Goal: Complete application form

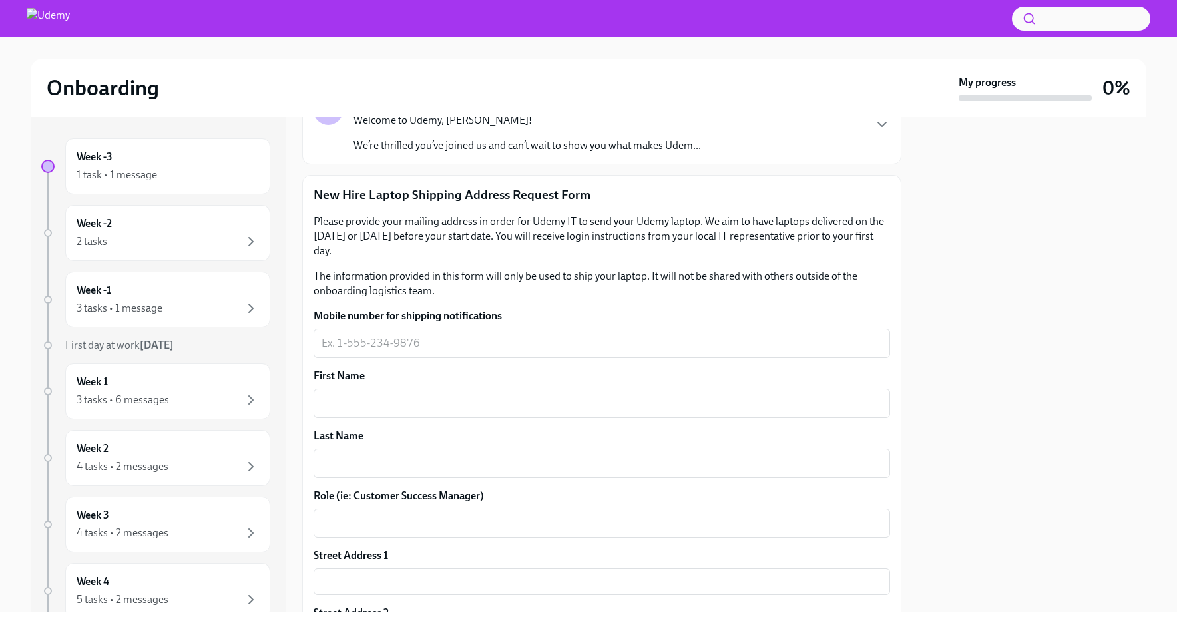
scroll to position [113, 0]
click at [391, 346] on textarea "Mobile number for shipping notifications" at bounding box center [602, 342] width 561 height 16
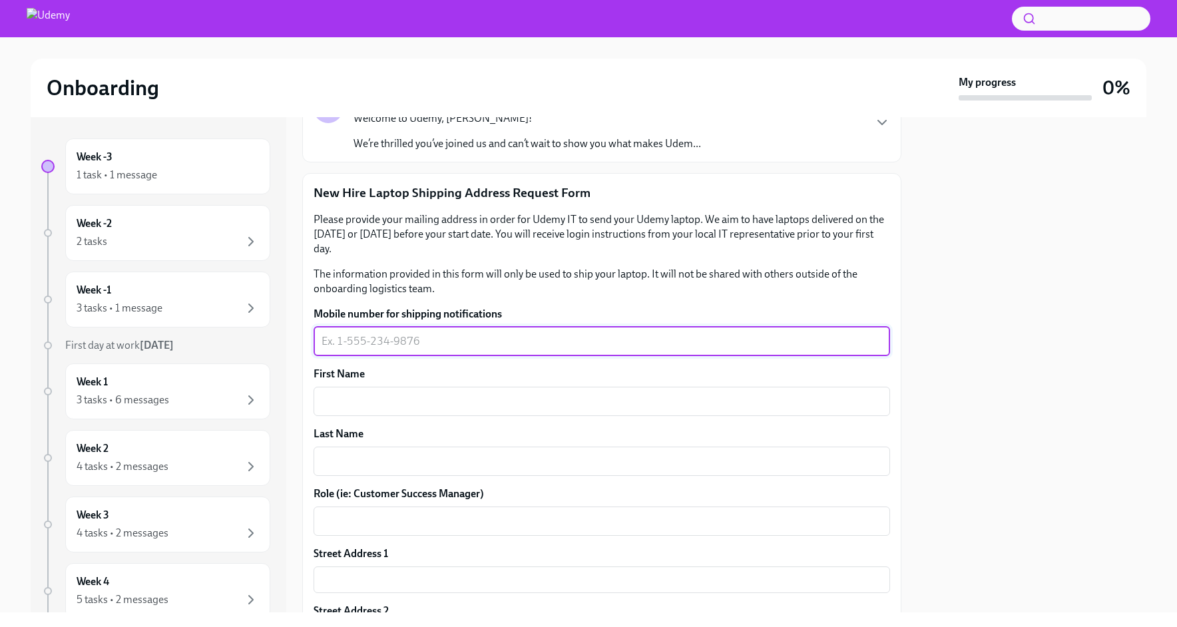
type textarea "¡"
type textarea "[PHONE_NUMBER]"
click at [339, 411] on div "x ​" at bounding box center [602, 401] width 577 height 29
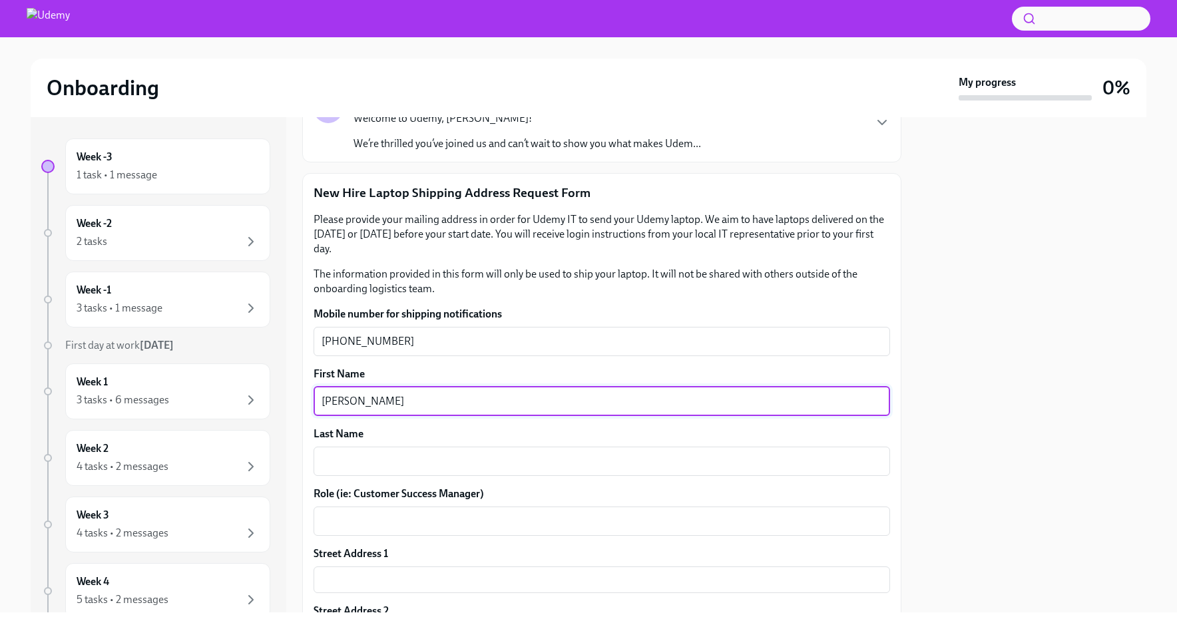
type textarea "[PERSON_NAME]"
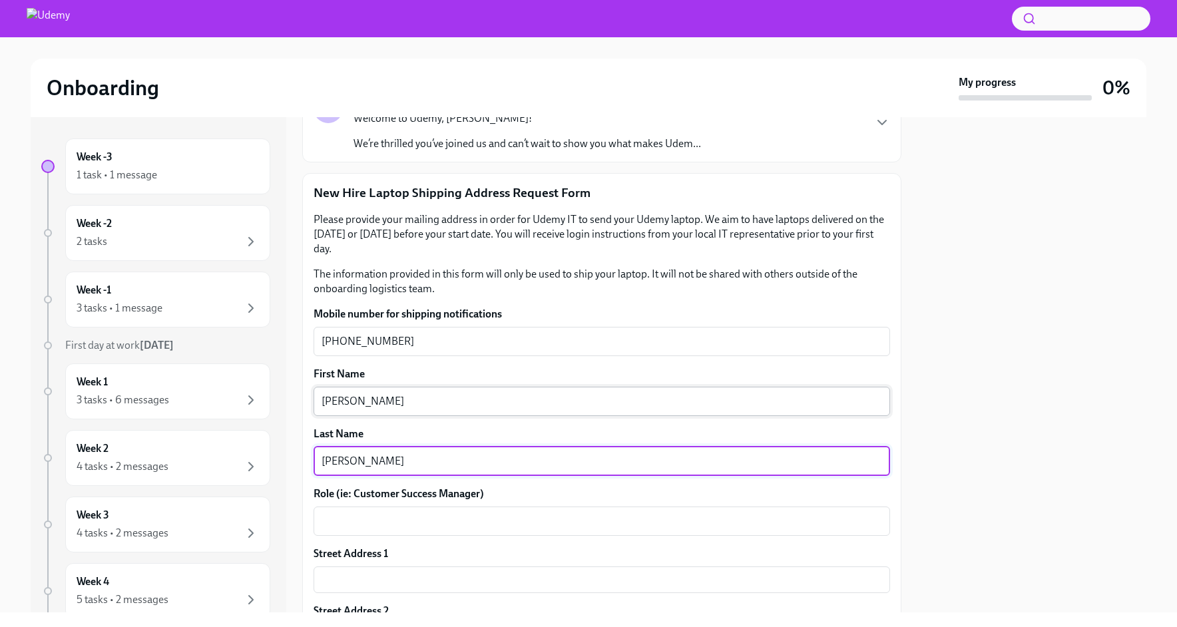
type textarea "[PERSON_NAME]"
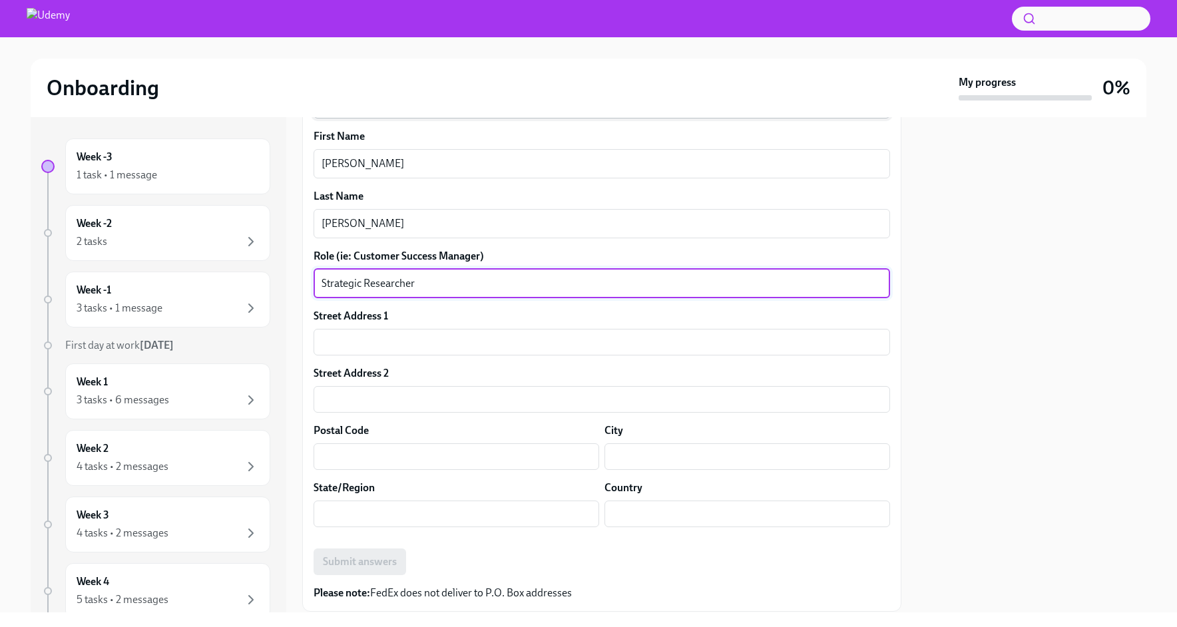
scroll to position [350, 0]
type textarea "Strategic Researcher"
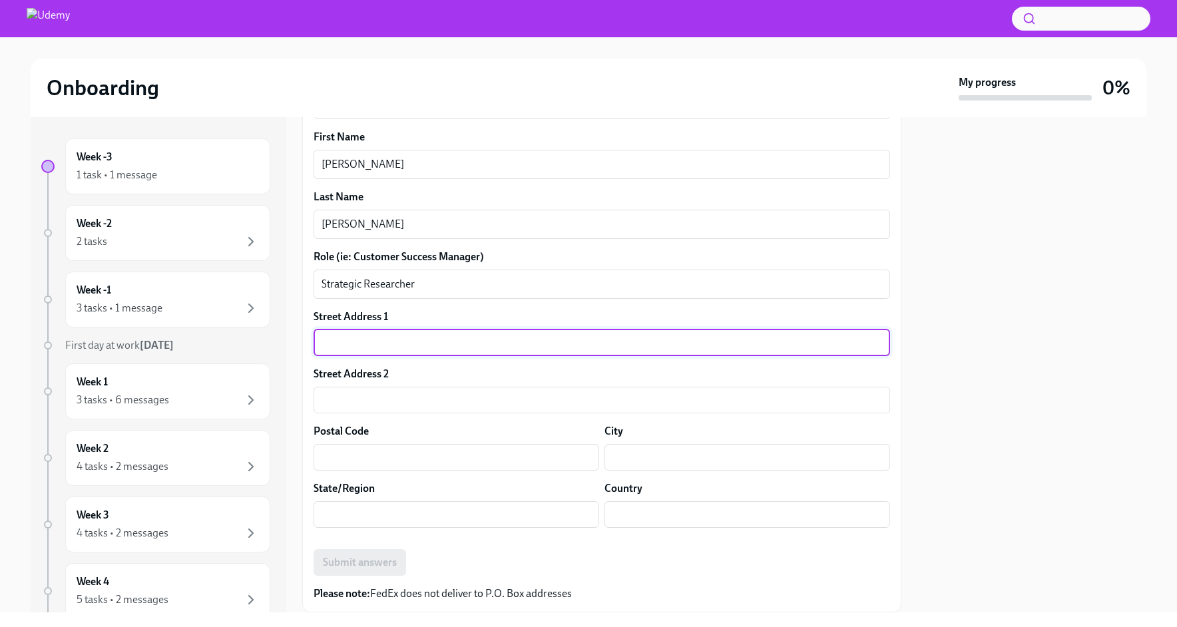
click at [365, 344] on input "text" at bounding box center [602, 343] width 577 height 27
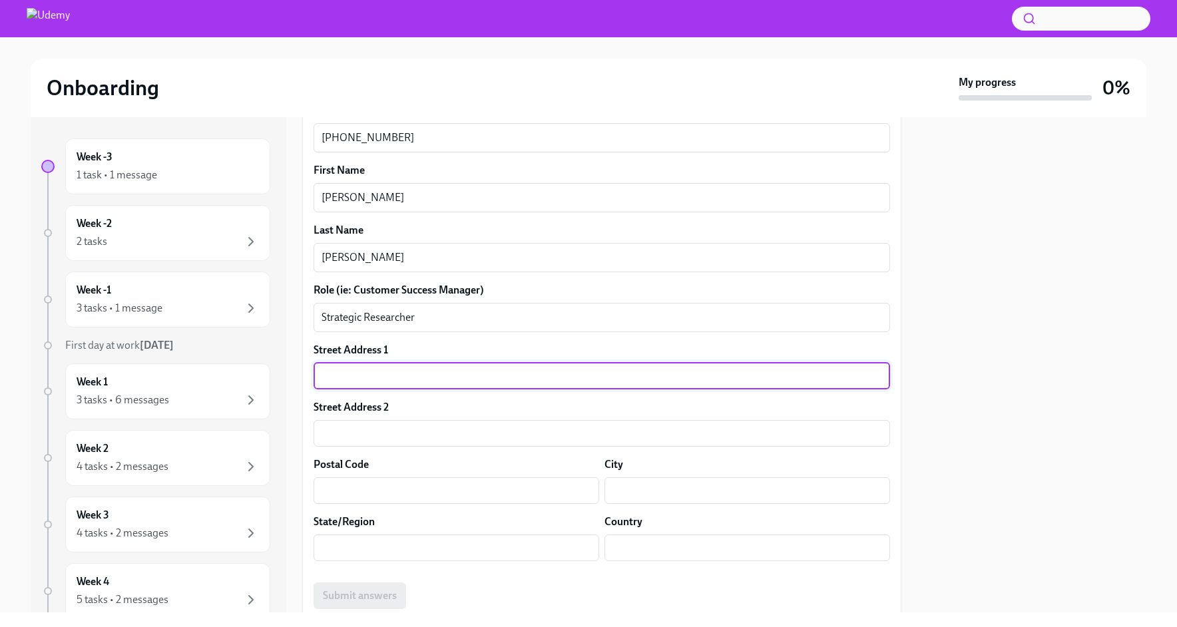
scroll to position [356, 0]
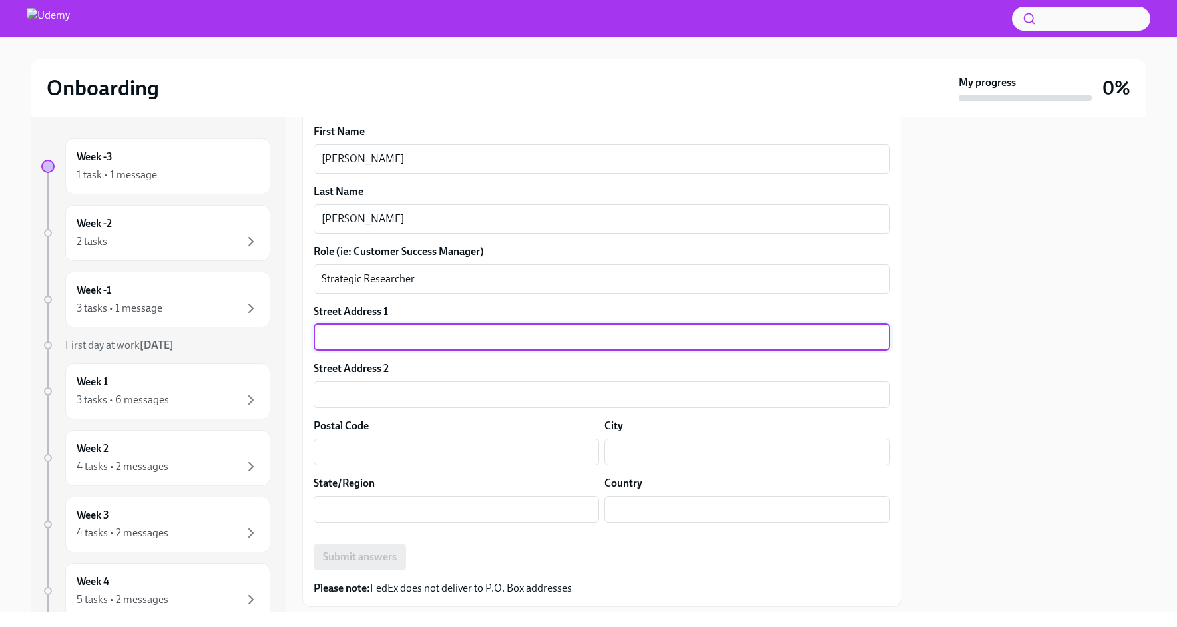
paste input "Av. Educación 487"
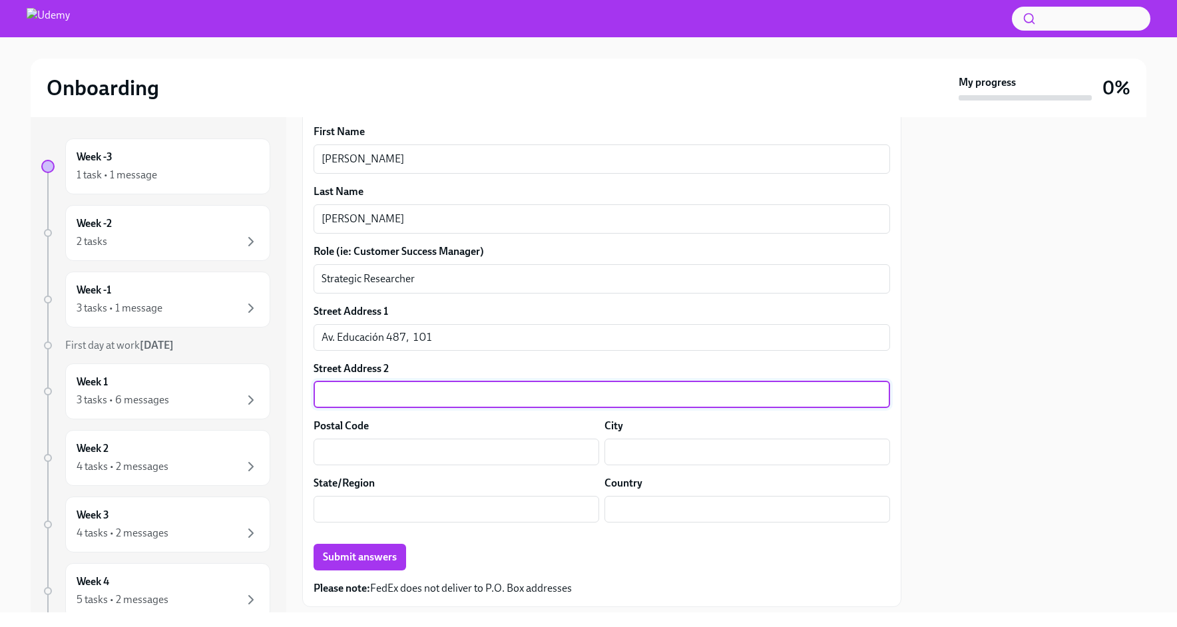
click at [367, 408] on input "text" at bounding box center [602, 395] width 577 height 27
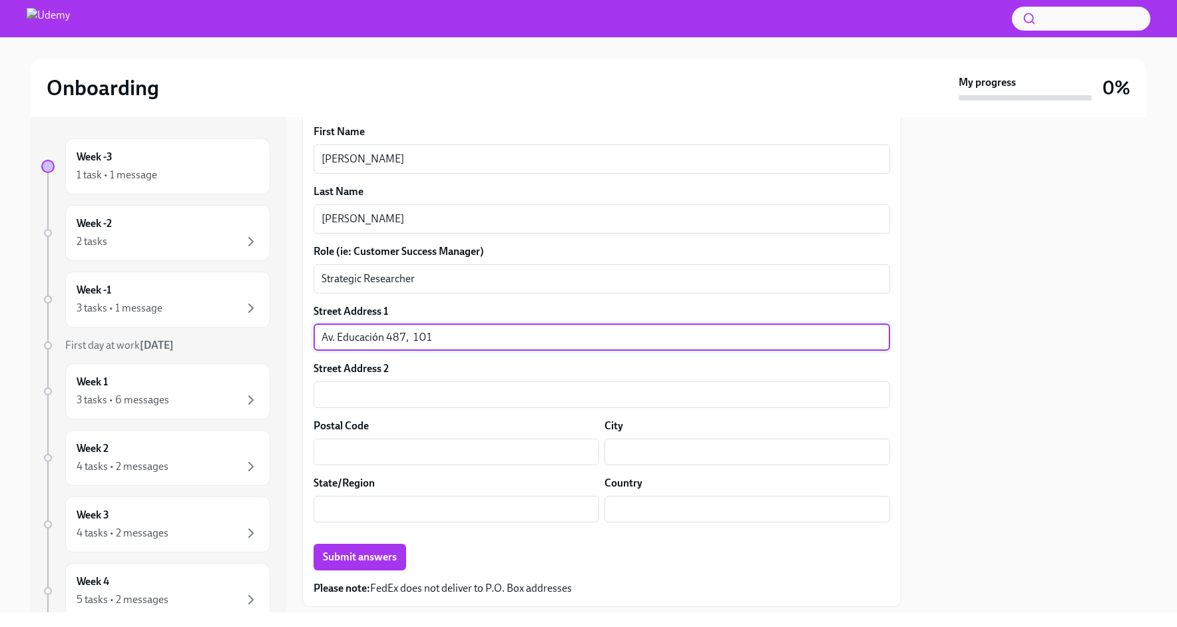
click at [467, 348] on input "Av. Educación 487, 101" at bounding box center [602, 337] width 577 height 27
click at [414, 338] on input "Av. Educación 487, 101" at bounding box center [602, 337] width 577 height 27
click at [520, 335] on input "Av. Educación 487, Dep. 101" at bounding box center [602, 337] width 577 height 27
paste input "Prados de [GEOGRAPHIC_DATA][PERSON_NAME]"
type input "Av. [STREET_ADDRESS][PERSON_NAME]"
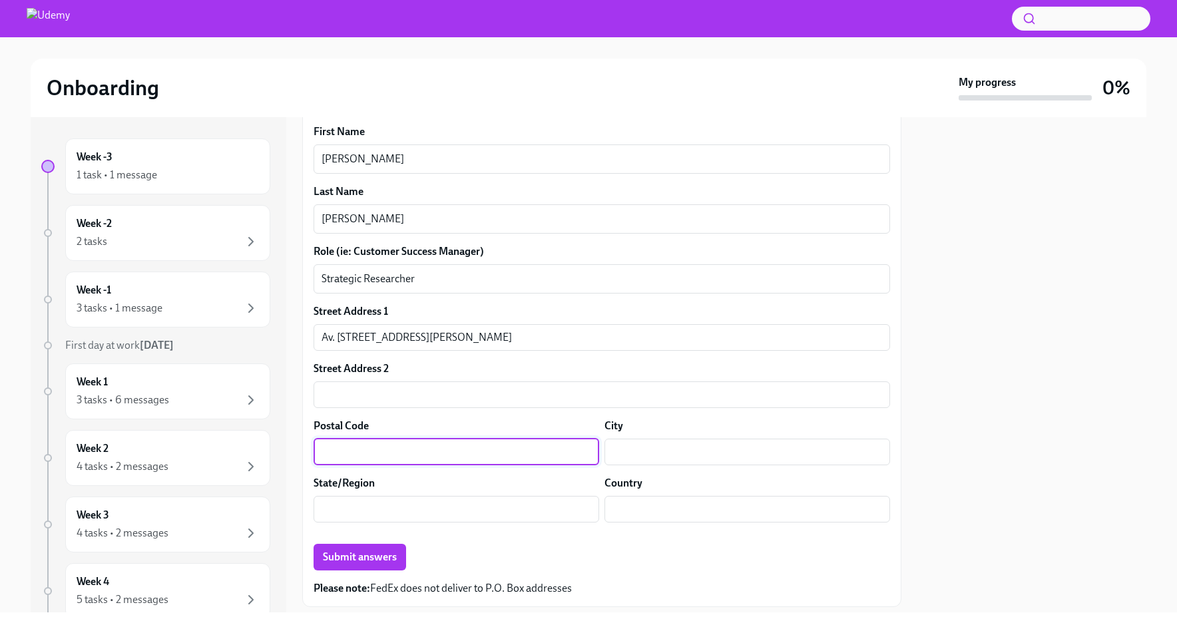
click at [438, 457] on input "text" at bounding box center [457, 452] width 286 height 27
paste input "78268"
type input "78268"
click at [622, 465] on div "Street Address [STREET_ADDRESS] [STREET_ADDRESS][PERSON_NAME] ​ Street Address …" at bounding box center [602, 418] width 577 height 229
click at [623, 457] on input "text" at bounding box center [748, 452] width 286 height 27
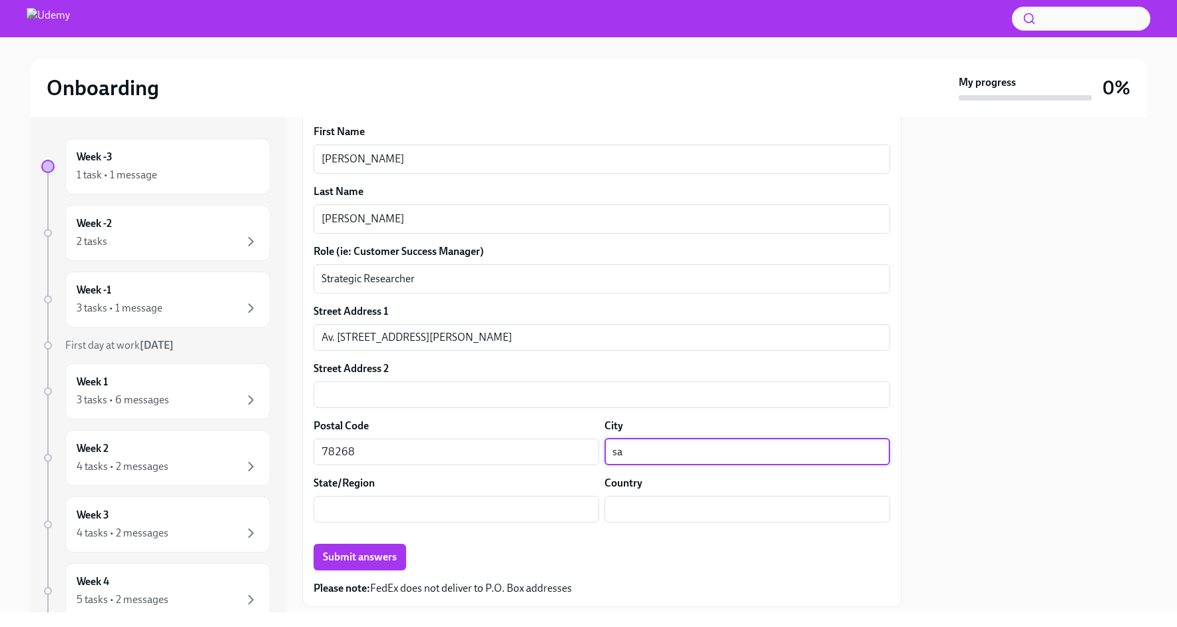
type input "s"
type input "San [PERSON_NAME] Potosi"
click at [467, 529] on div "Street Address [STREET_ADDRESS] [STREET_ADDRESS][PERSON_NAME] ​ Street Address …" at bounding box center [602, 418] width 577 height 229
drag, startPoint x: 711, startPoint y: 456, endPoint x: 586, endPoint y: 442, distance: 125.3
click at [586, 442] on div "Postal Code 78268 ​ City [GEOGRAPHIC_DATA][PERSON_NAME] ​" at bounding box center [602, 442] width 577 height 47
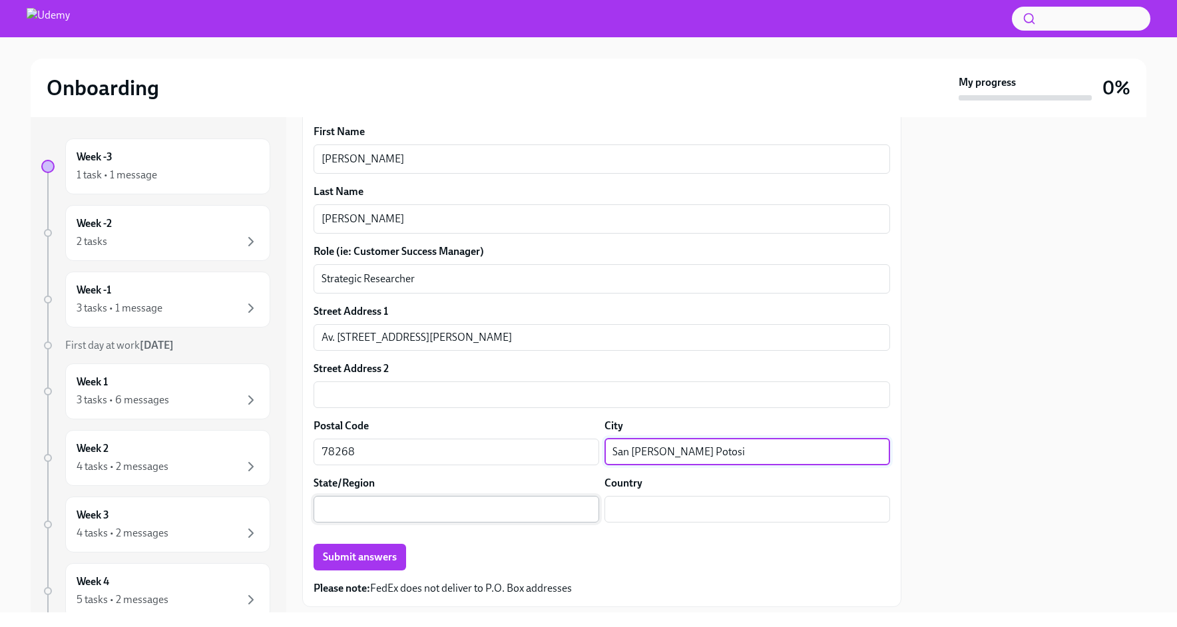
click at [418, 511] on input "text" at bounding box center [457, 509] width 286 height 27
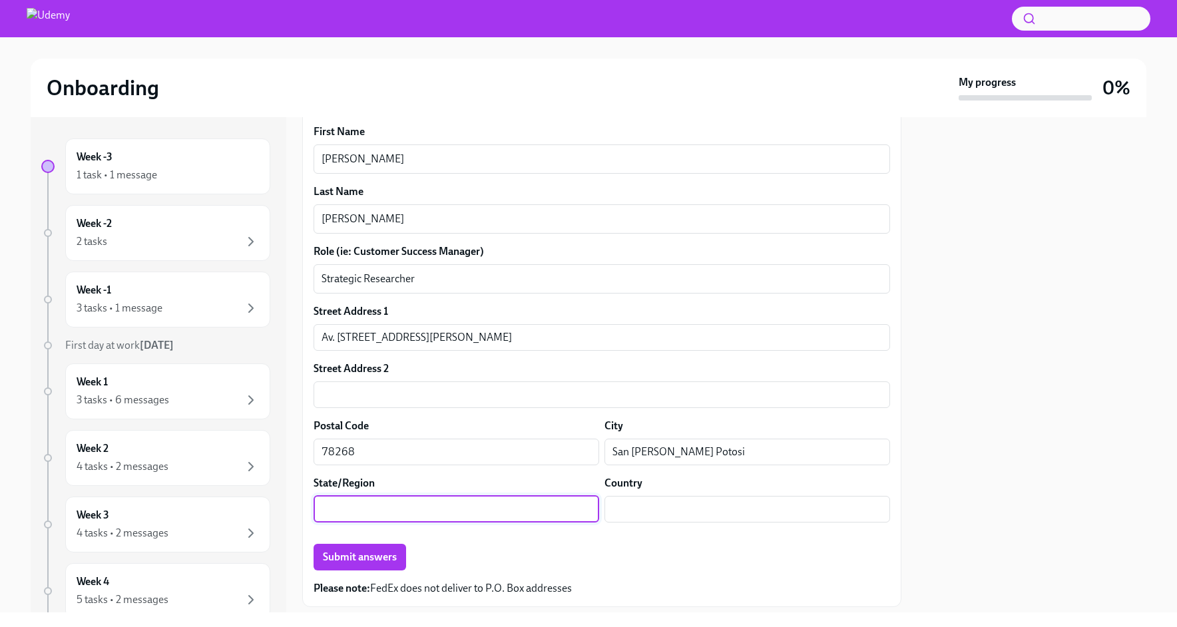
paste input "San [PERSON_NAME] Potosi"
type input "San [PERSON_NAME] Potosi"
click at [621, 507] on input "text" at bounding box center [748, 509] width 286 height 27
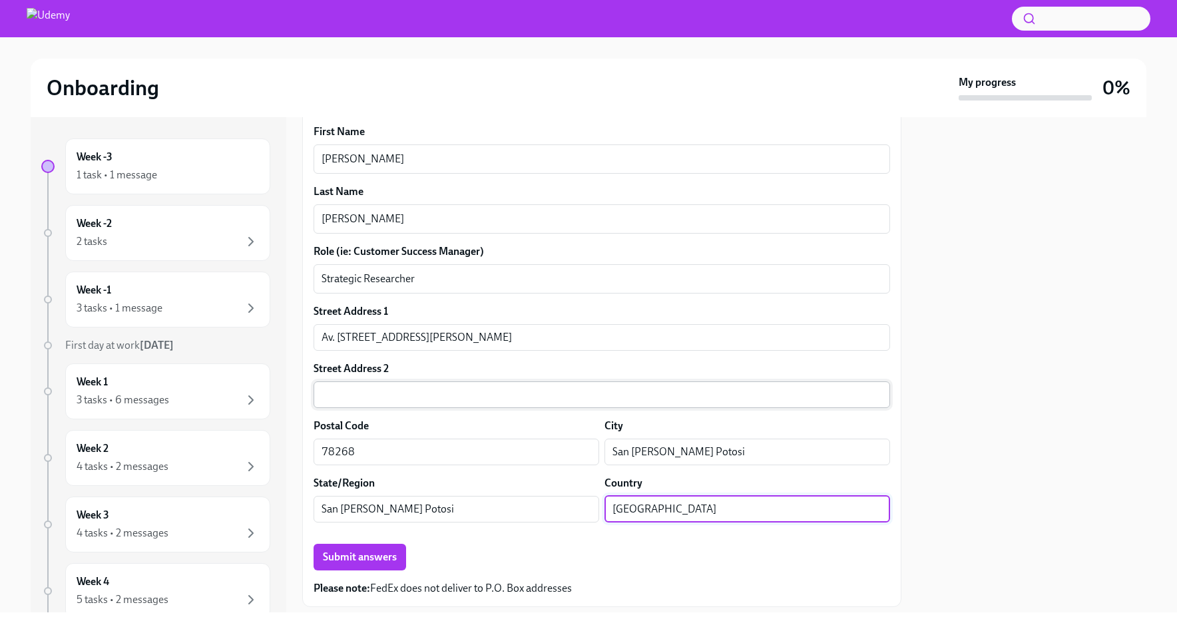
scroll to position [393, 0]
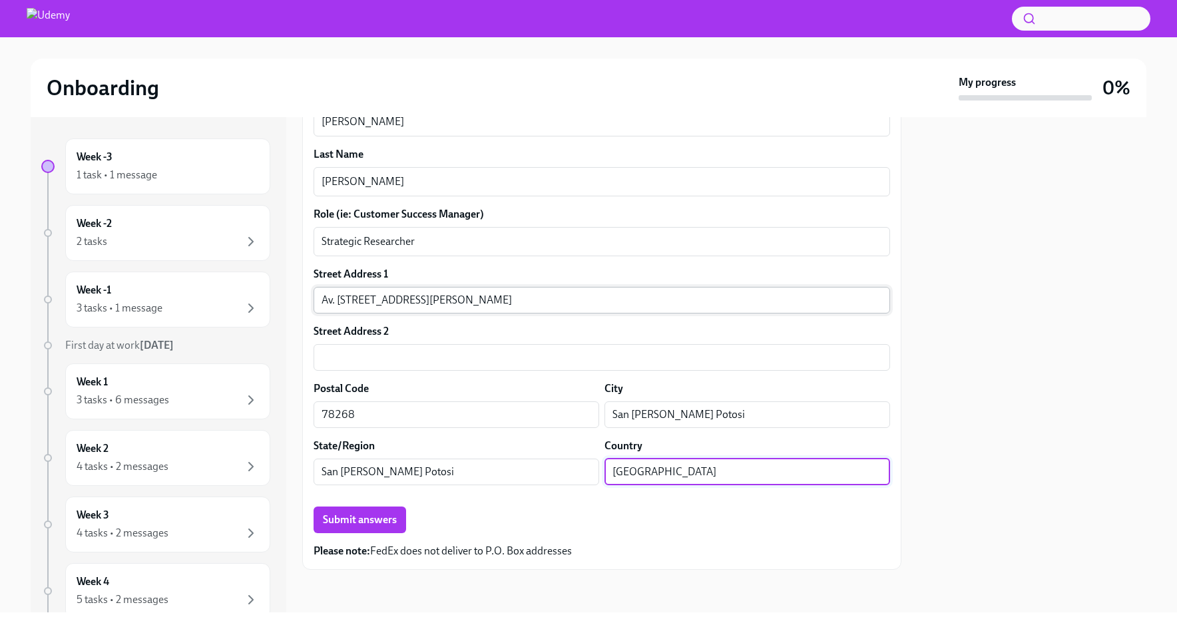
type input "[GEOGRAPHIC_DATA]"
click at [461, 298] on input "Av. [STREET_ADDRESS][PERSON_NAME]" at bounding box center [602, 300] width 577 height 27
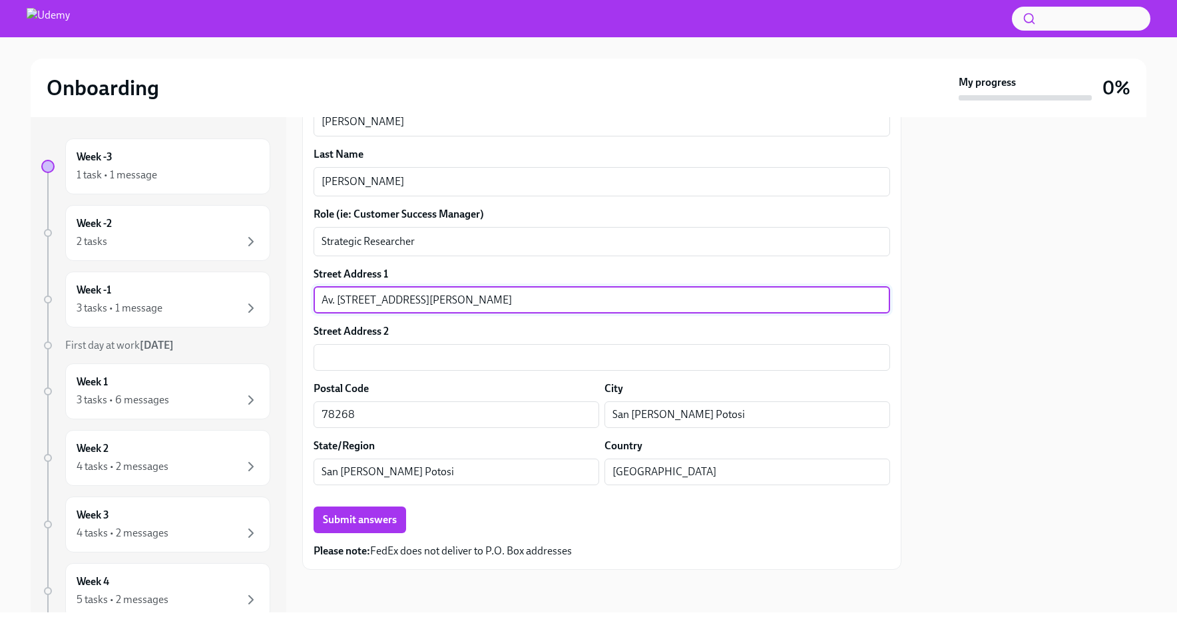
drag, startPoint x: 577, startPoint y: 306, endPoint x: 461, endPoint y: 298, distance: 116.1
click at [461, 298] on input "Av. [STREET_ADDRESS][PERSON_NAME]" at bounding box center [602, 300] width 577 height 27
type input "Av. [STREET_ADDRESS][PERSON_NAME]"
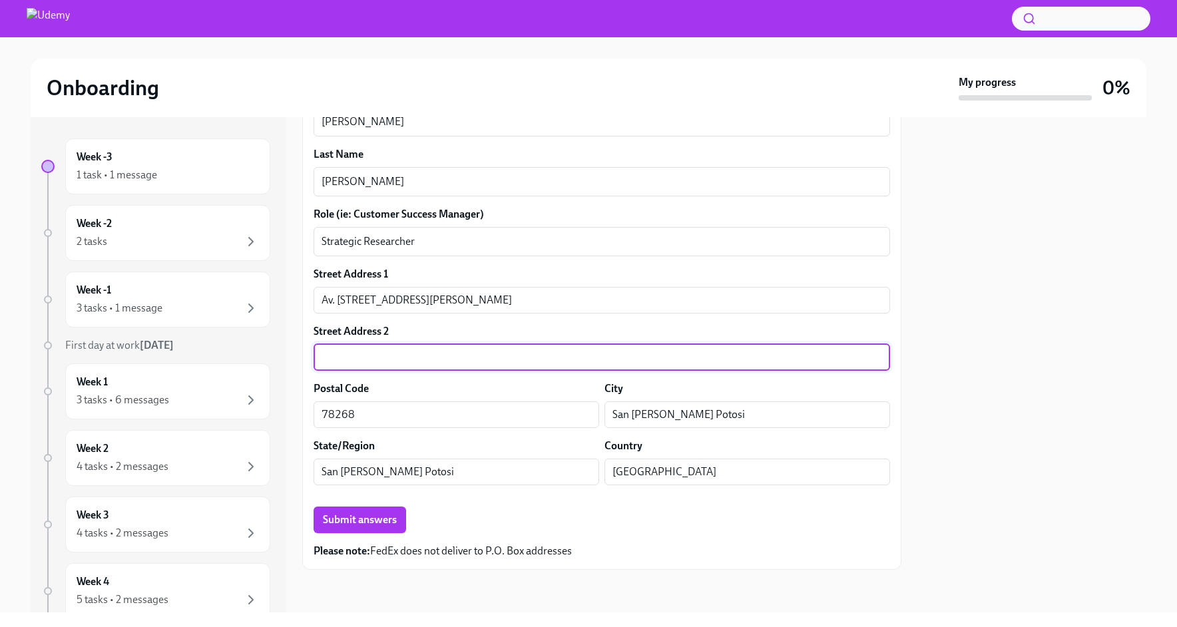
click at [370, 360] on input "text" at bounding box center [602, 357] width 577 height 27
paste input "Col. Prados de [GEOGRAPHIC_DATA][PERSON_NAME]"
type input "Col. Prados de [GEOGRAPHIC_DATA][PERSON_NAME]"
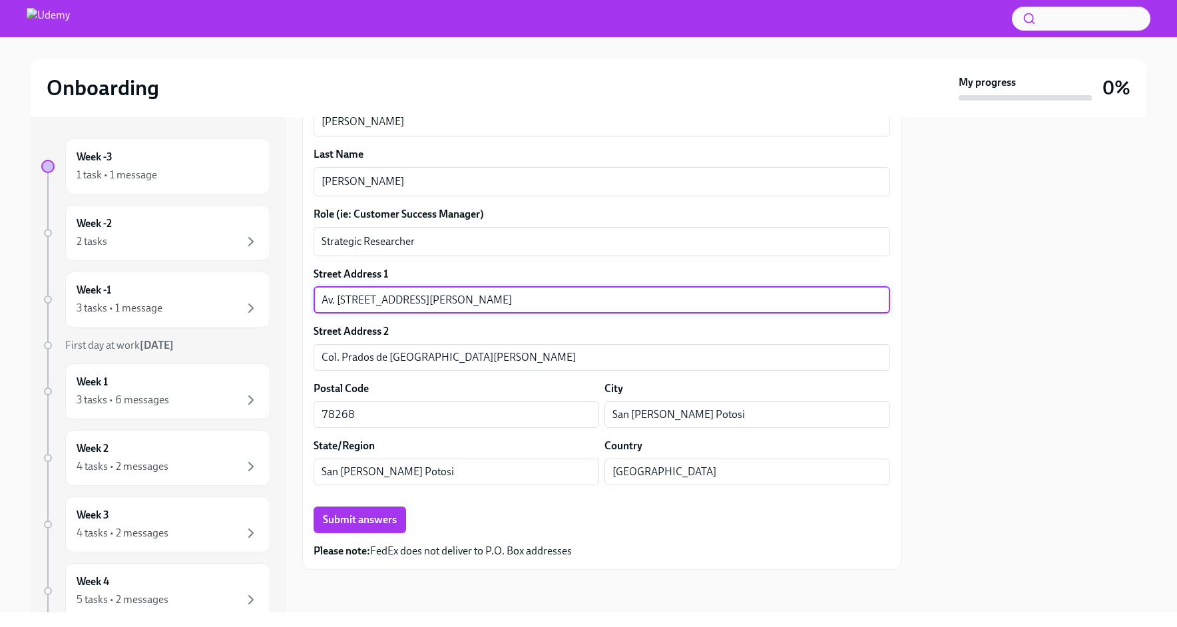
drag, startPoint x: 598, startPoint y: 310, endPoint x: 456, endPoint y: 305, distance: 141.9
click at [456, 305] on input "Av. [STREET_ADDRESS][PERSON_NAME]" at bounding box center [602, 300] width 577 height 27
drag, startPoint x: 581, startPoint y: 304, endPoint x: 455, endPoint y: 304, distance: 126.5
click at [455, 304] on input "Av. [STREET_ADDRESS][PERSON_NAME]" at bounding box center [602, 300] width 577 height 27
type input "Av. Educación 487, Dep. 101"
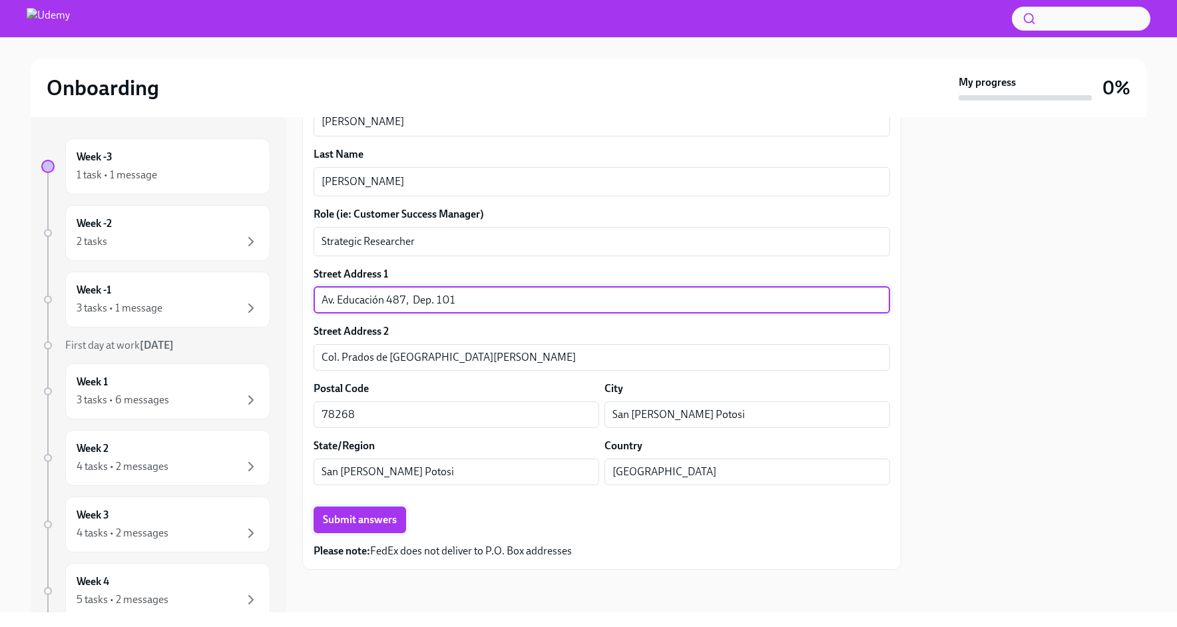
click at [376, 521] on span "Submit answers" at bounding box center [360, 519] width 74 height 13
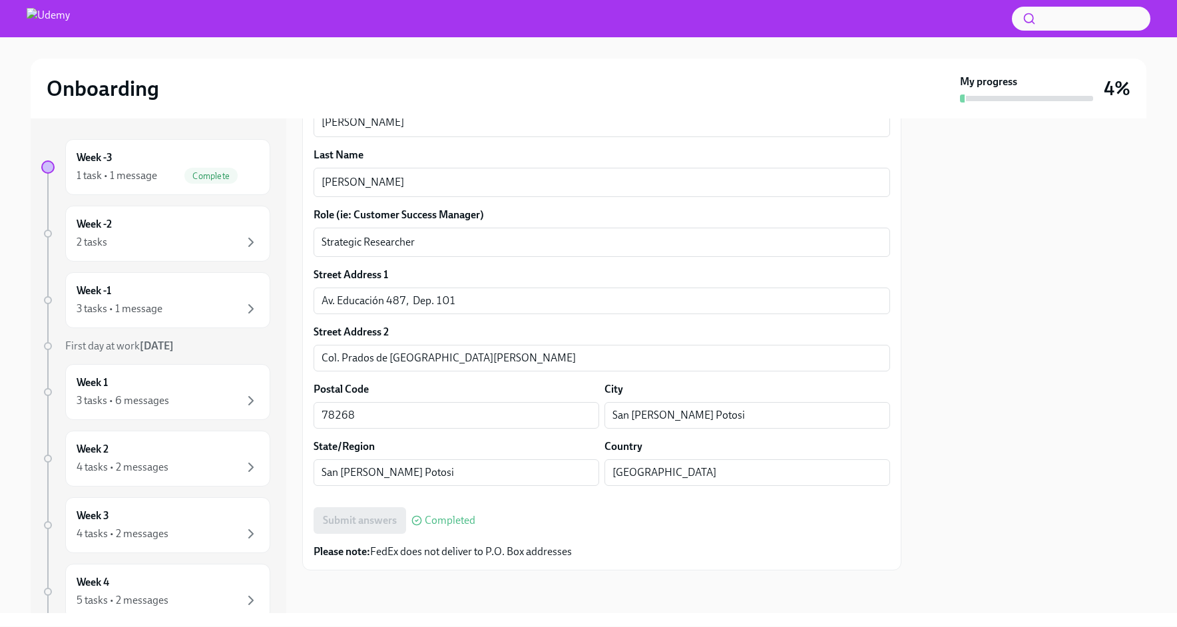
scroll to position [318, 0]
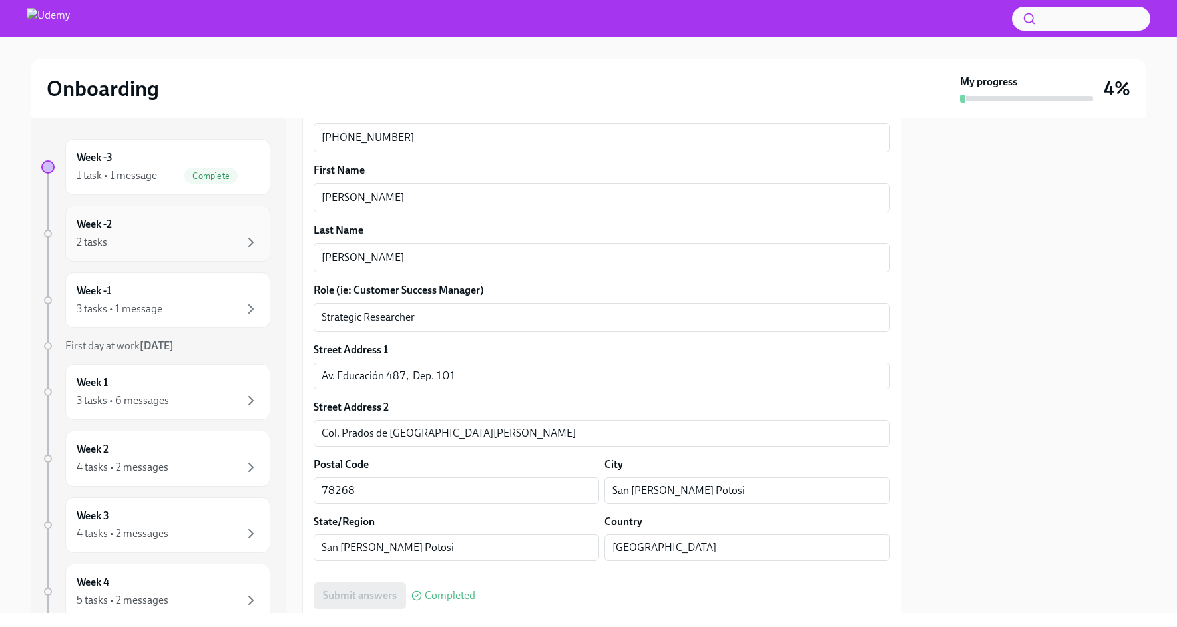
click at [152, 256] on div "Week -2 2 tasks" at bounding box center [167, 234] width 205 height 56
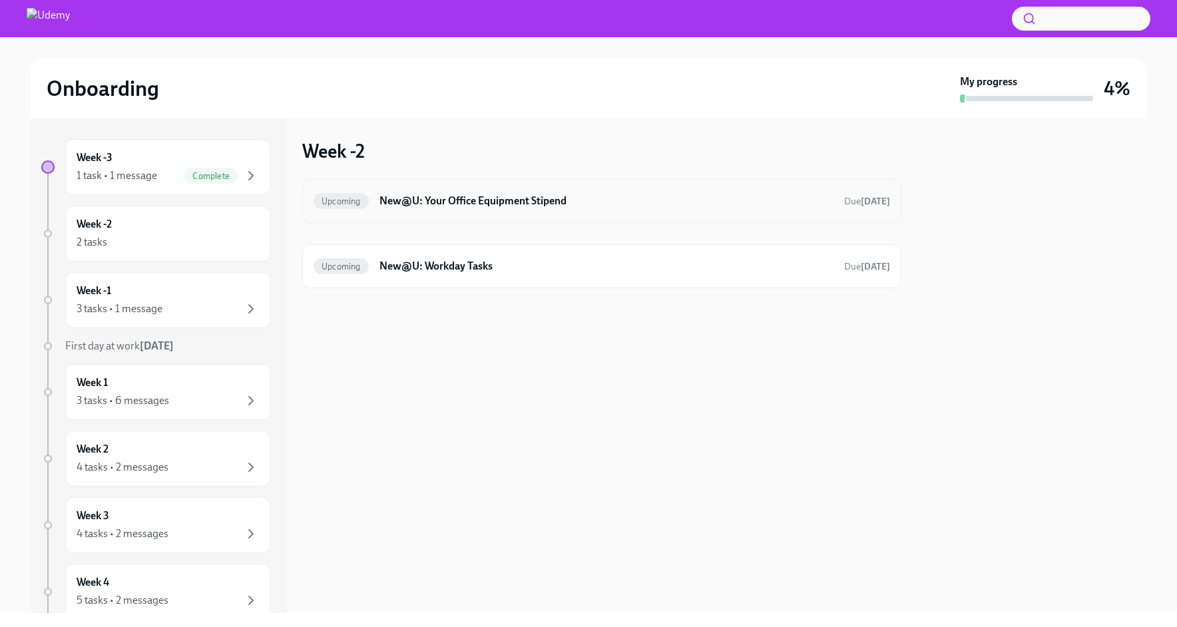
click at [439, 204] on h6 "New@U: Your Office Equipment Stipend" at bounding box center [607, 201] width 454 height 15
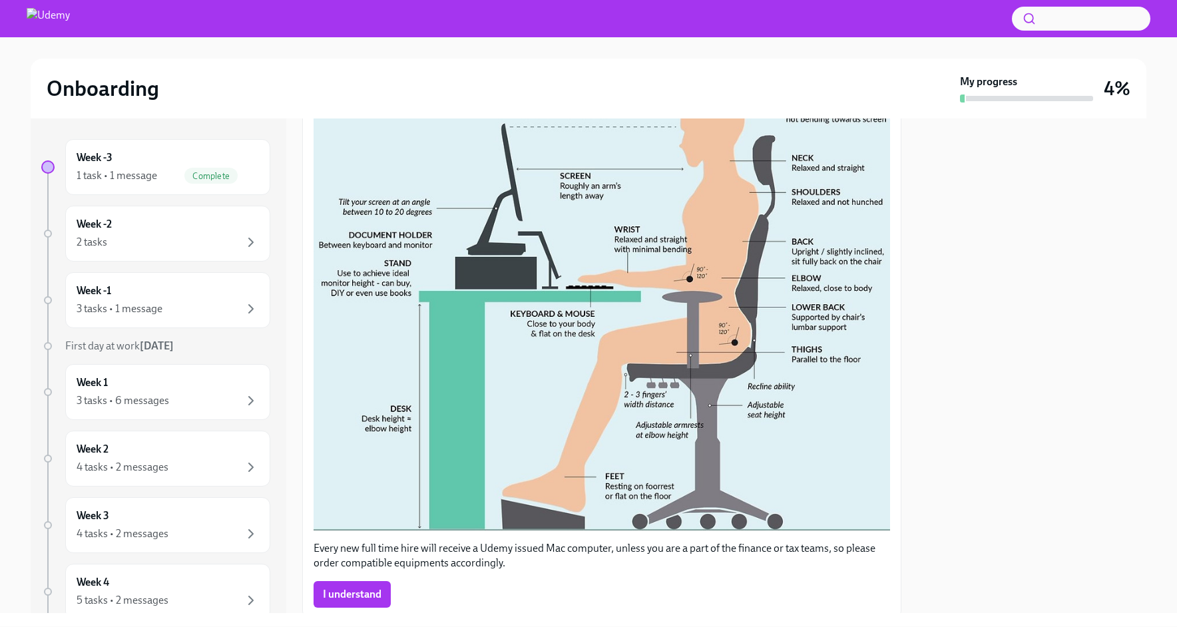
scroll to position [429, 0]
